Goal: Task Accomplishment & Management: Manage account settings

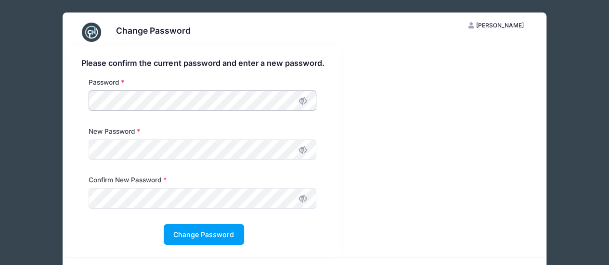
click at [85, 108] on div "Password" at bounding box center [202, 97] width 237 height 38
click at [306, 151] on icon at bounding box center [303, 150] width 8 height 8
click at [306, 196] on icon at bounding box center [303, 199] width 8 height 8
click at [205, 230] on button "Change Password" at bounding box center [204, 234] width 80 height 21
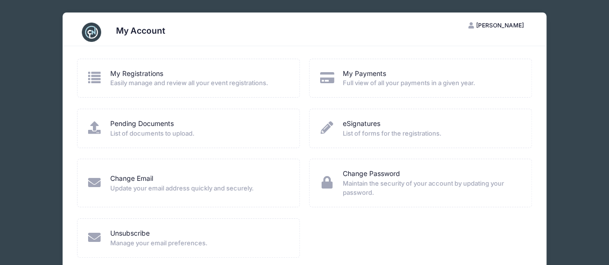
click at [93, 77] on icon at bounding box center [95, 77] width 16 height 13
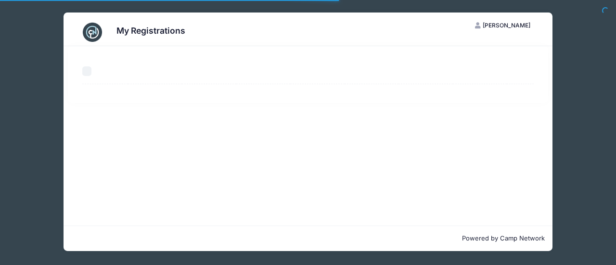
select select "50"
